Goal: Information Seeking & Learning: Learn about a topic

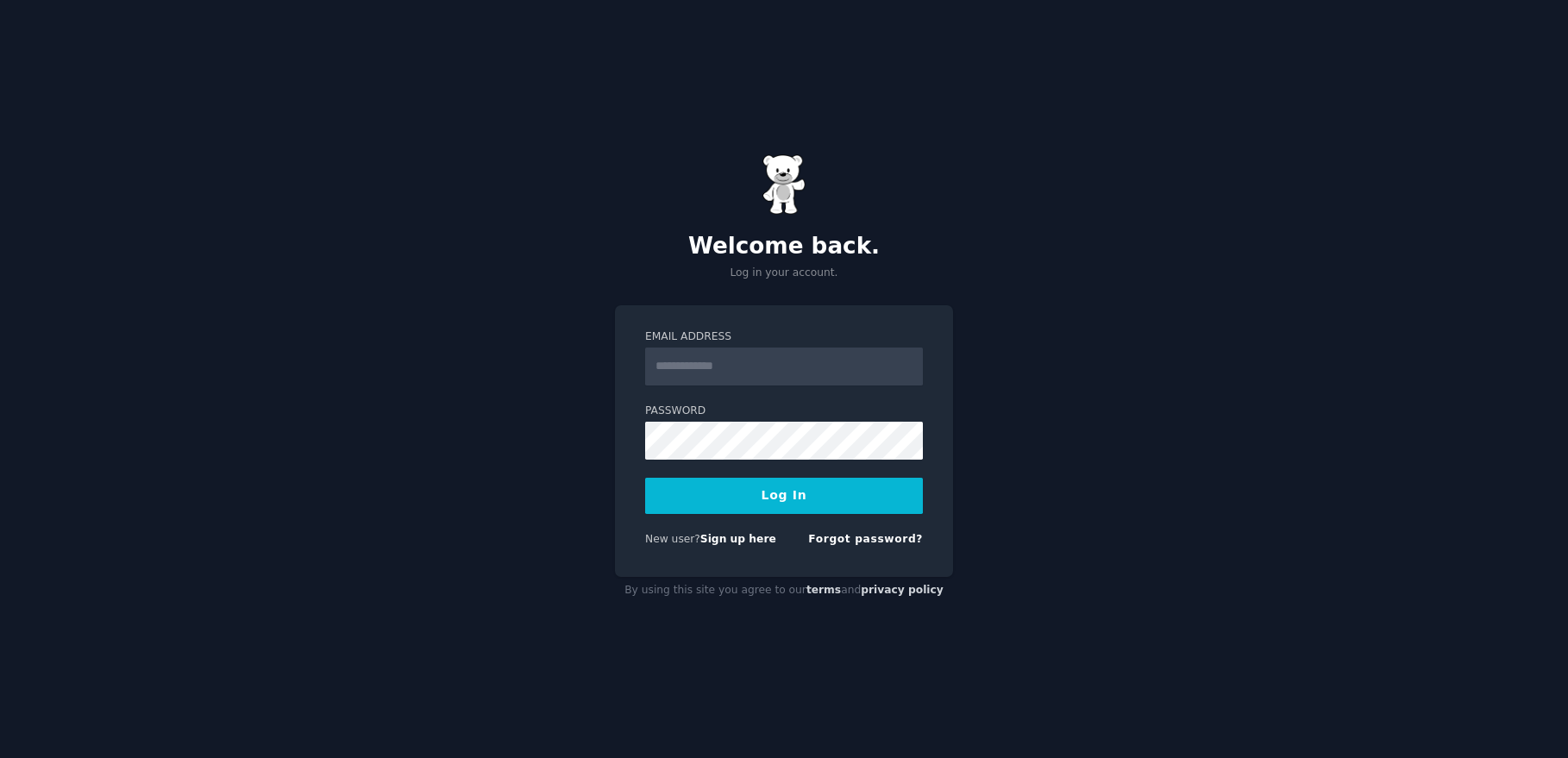
type input "**********"
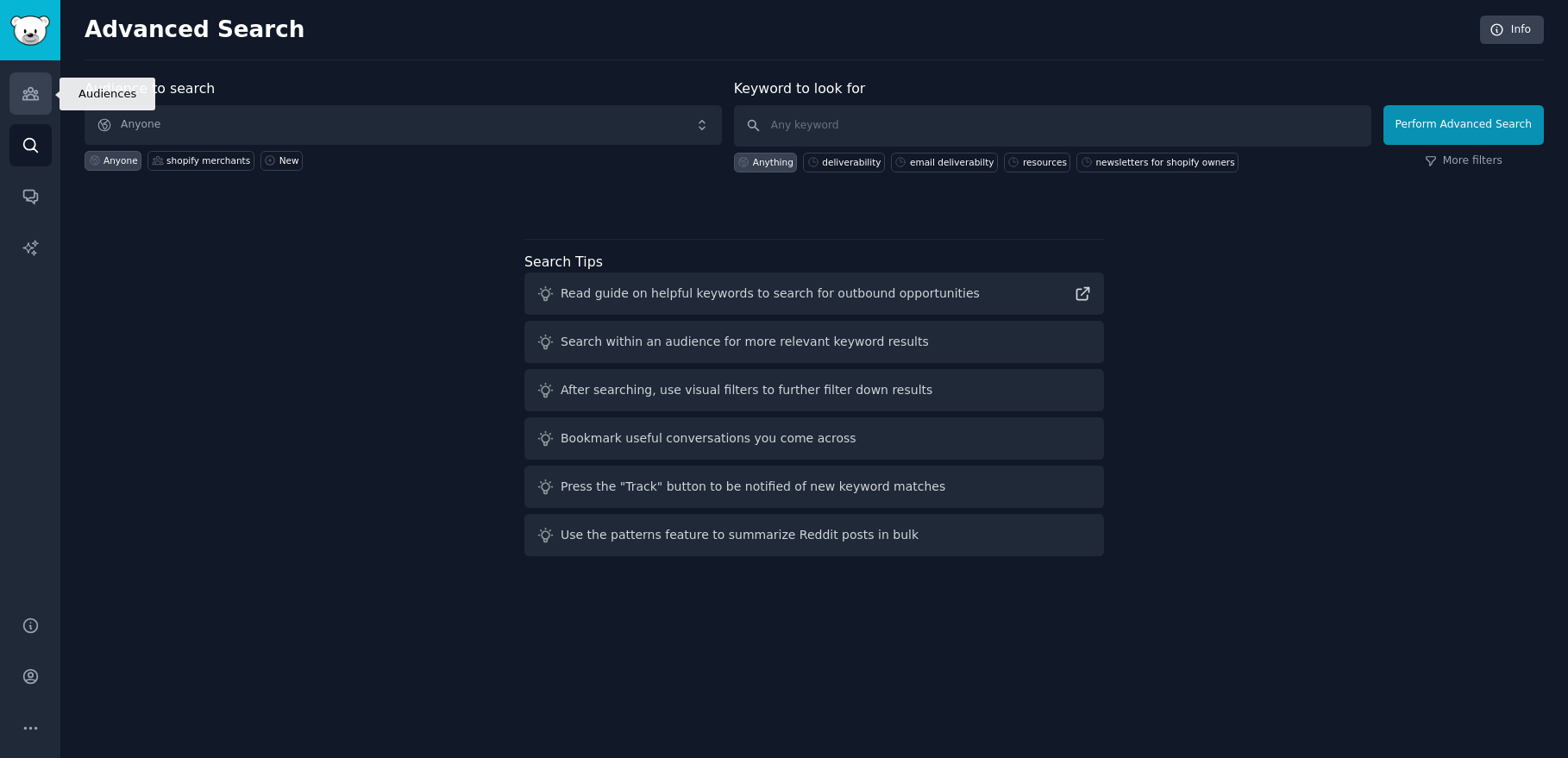
click at [34, 102] on icon "Sidebar" at bounding box center [30, 93] width 18 height 18
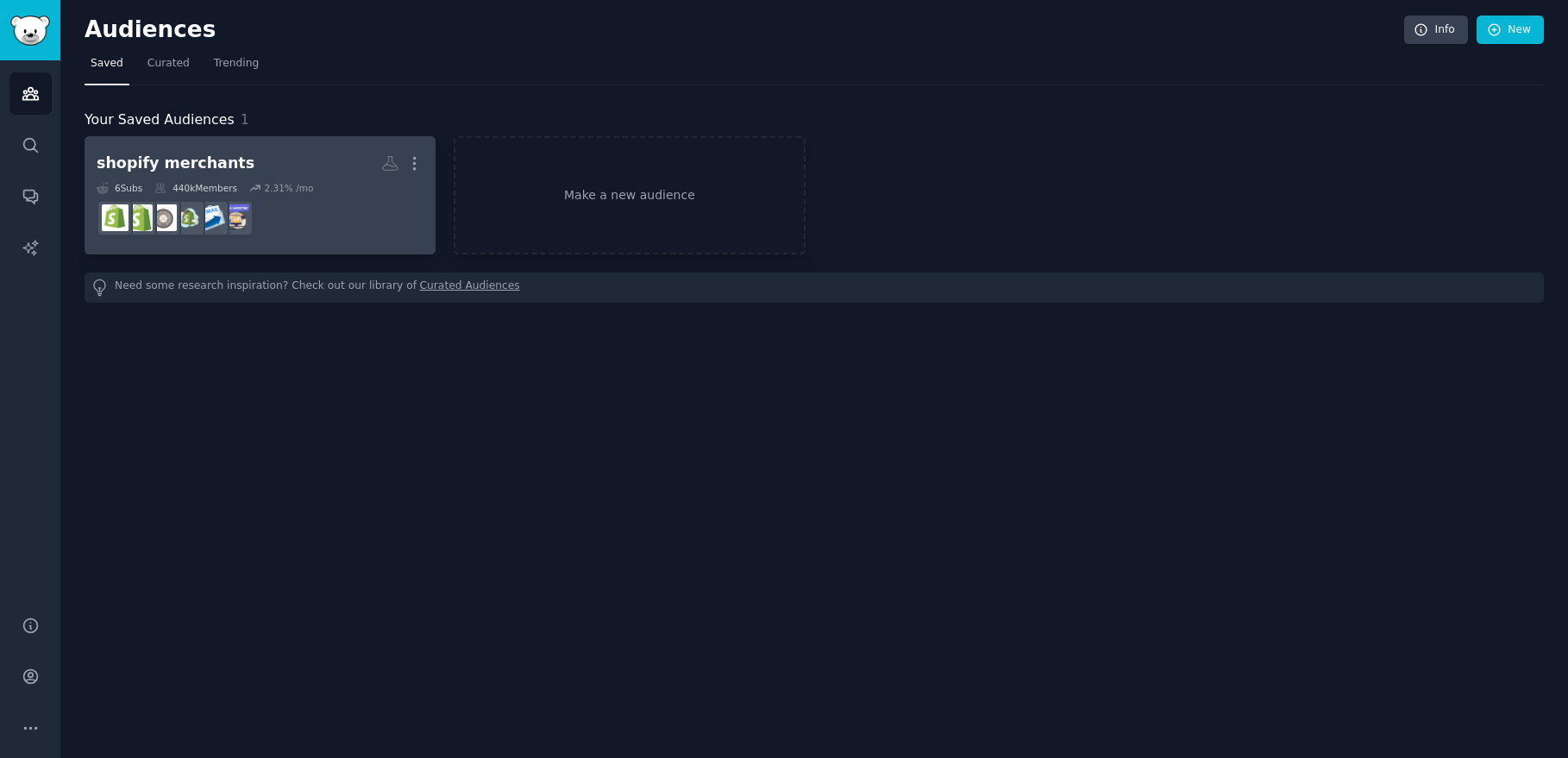
click at [138, 167] on div "shopify merchants" at bounding box center [175, 163] width 158 height 21
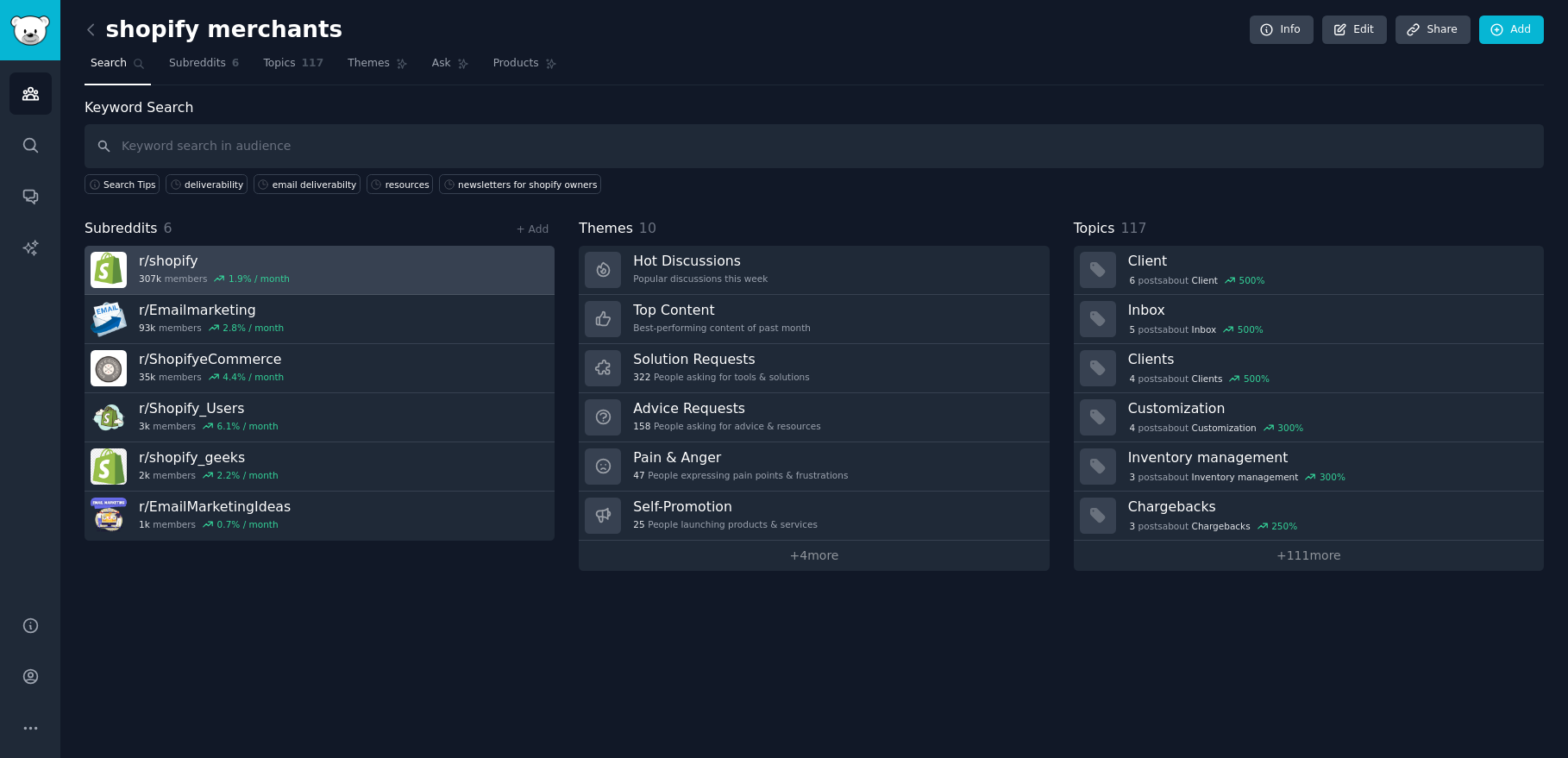
click at [160, 266] on h3 "r/ shopify" at bounding box center [213, 260] width 151 height 18
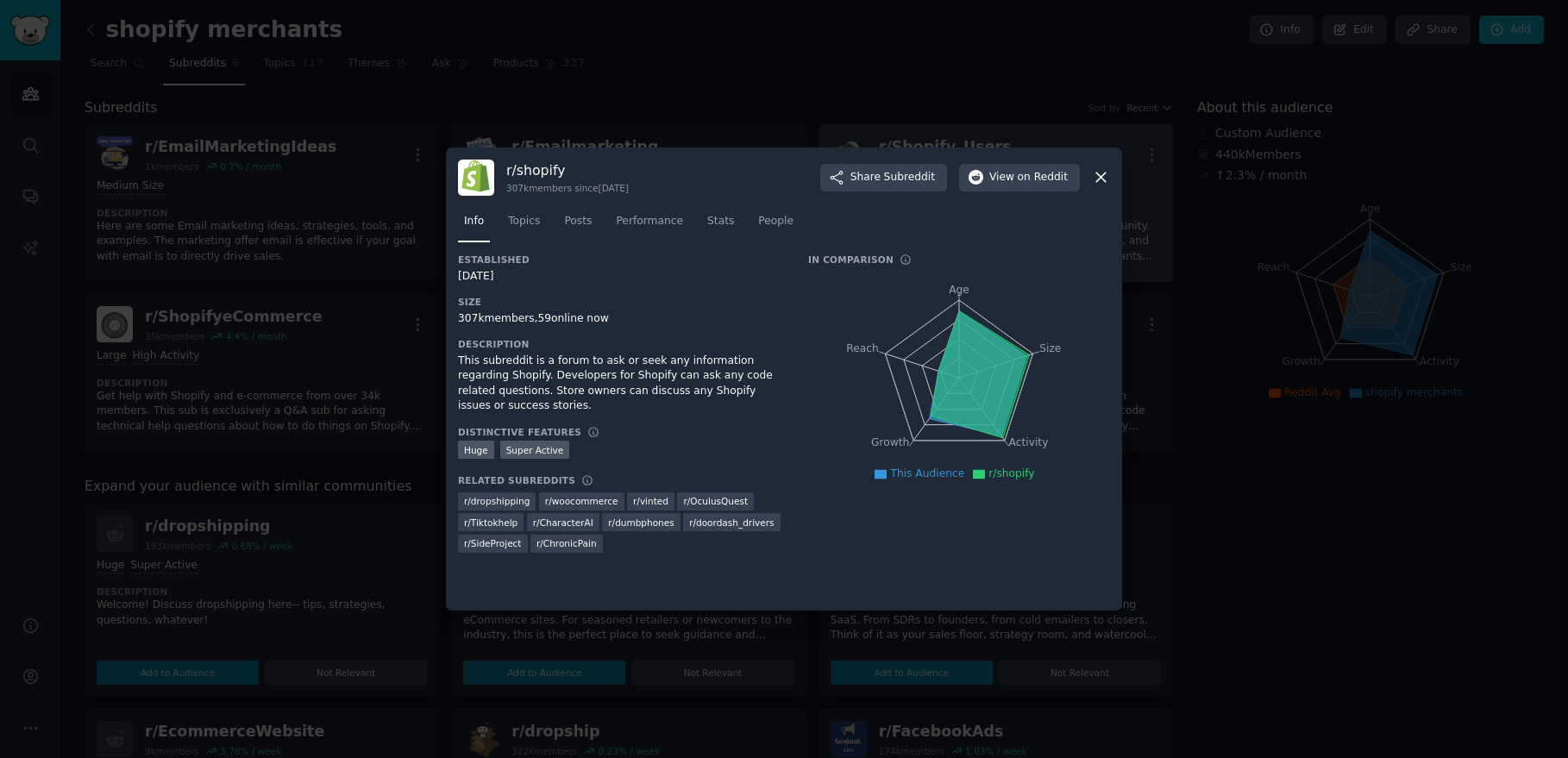
click at [1098, 183] on icon at bounding box center [1100, 177] width 18 height 18
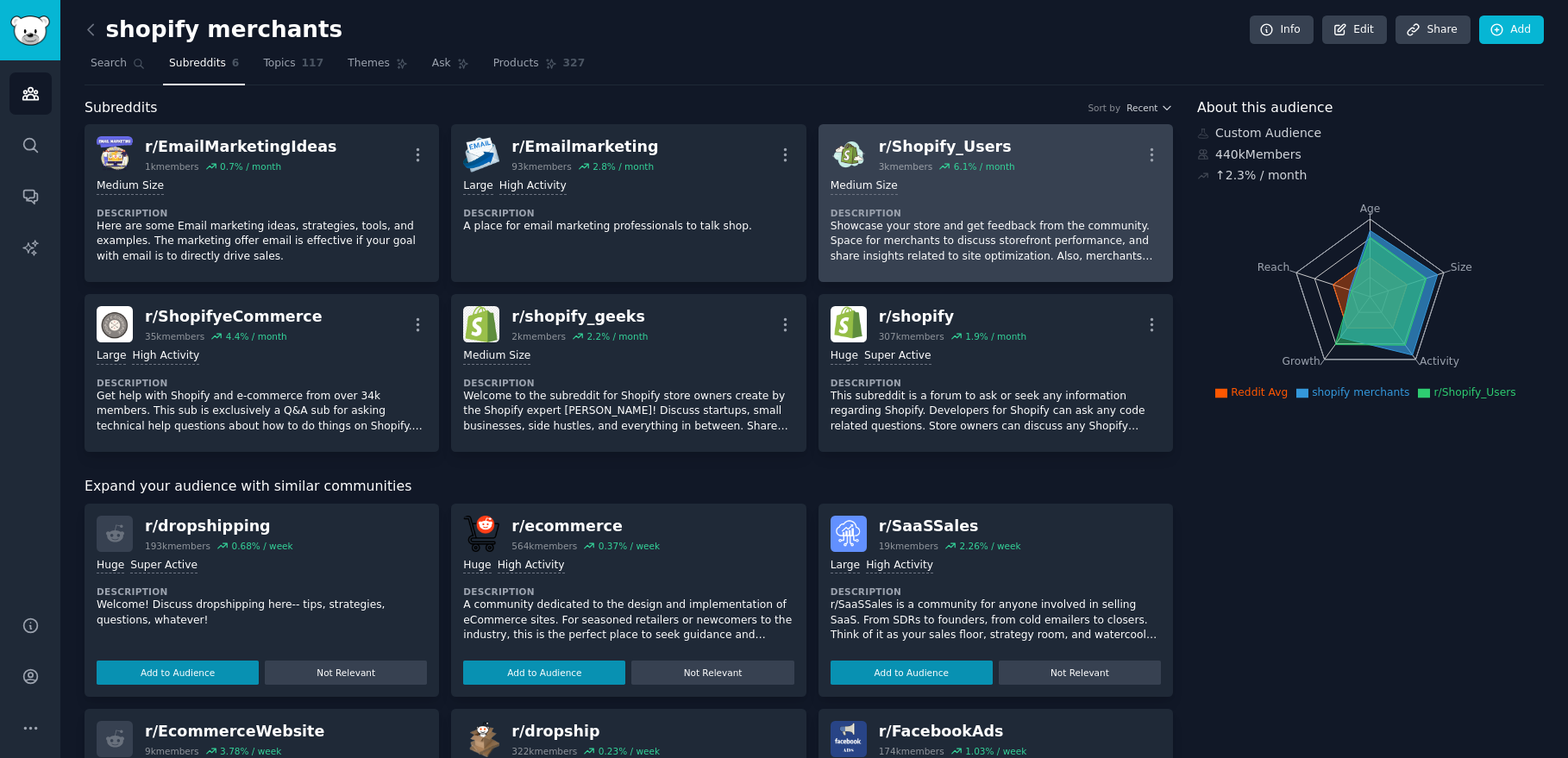
scroll to position [8, 0]
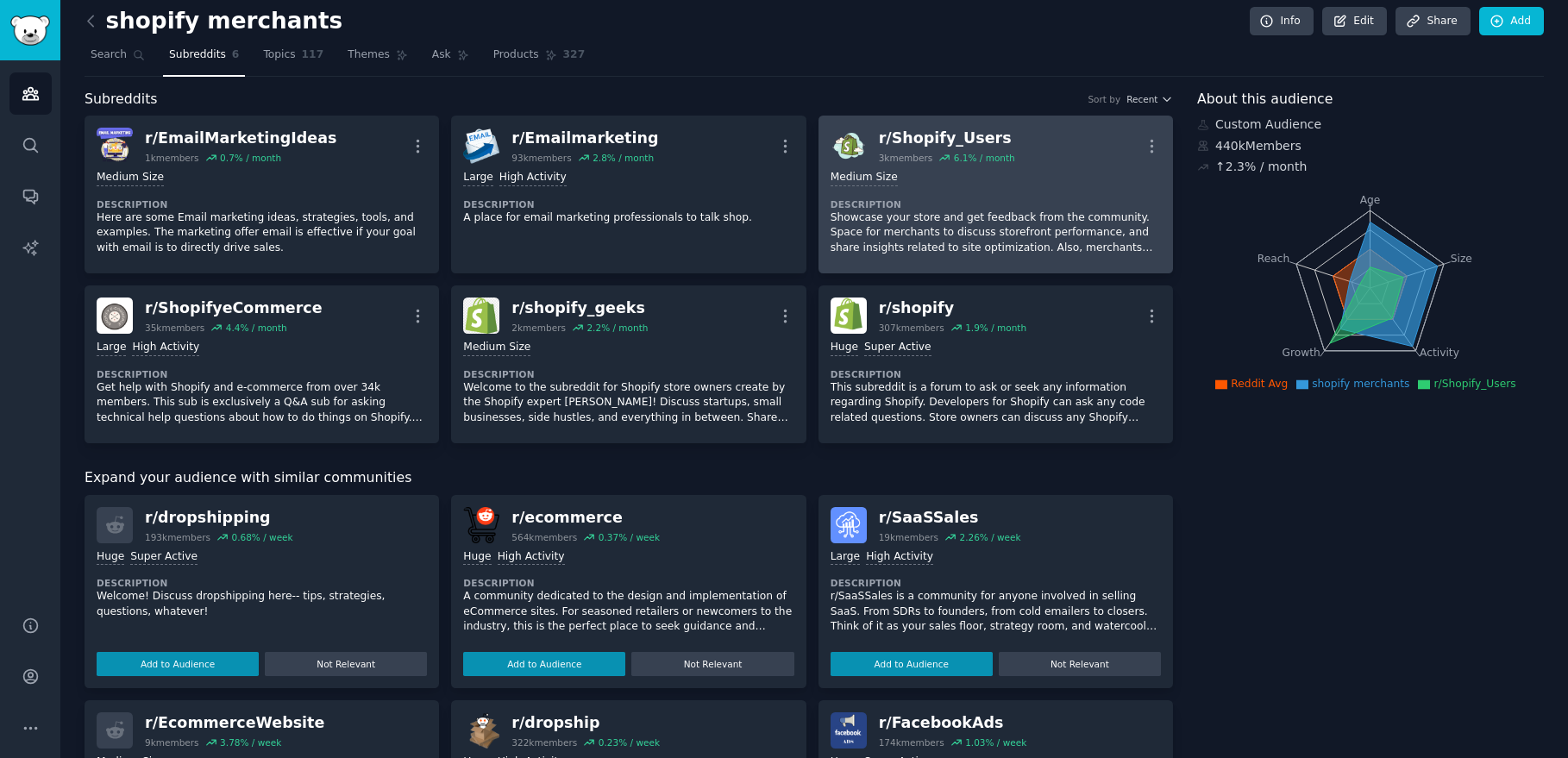
click at [923, 130] on div "r/ Shopify_Users" at bounding box center [947, 137] width 137 height 21
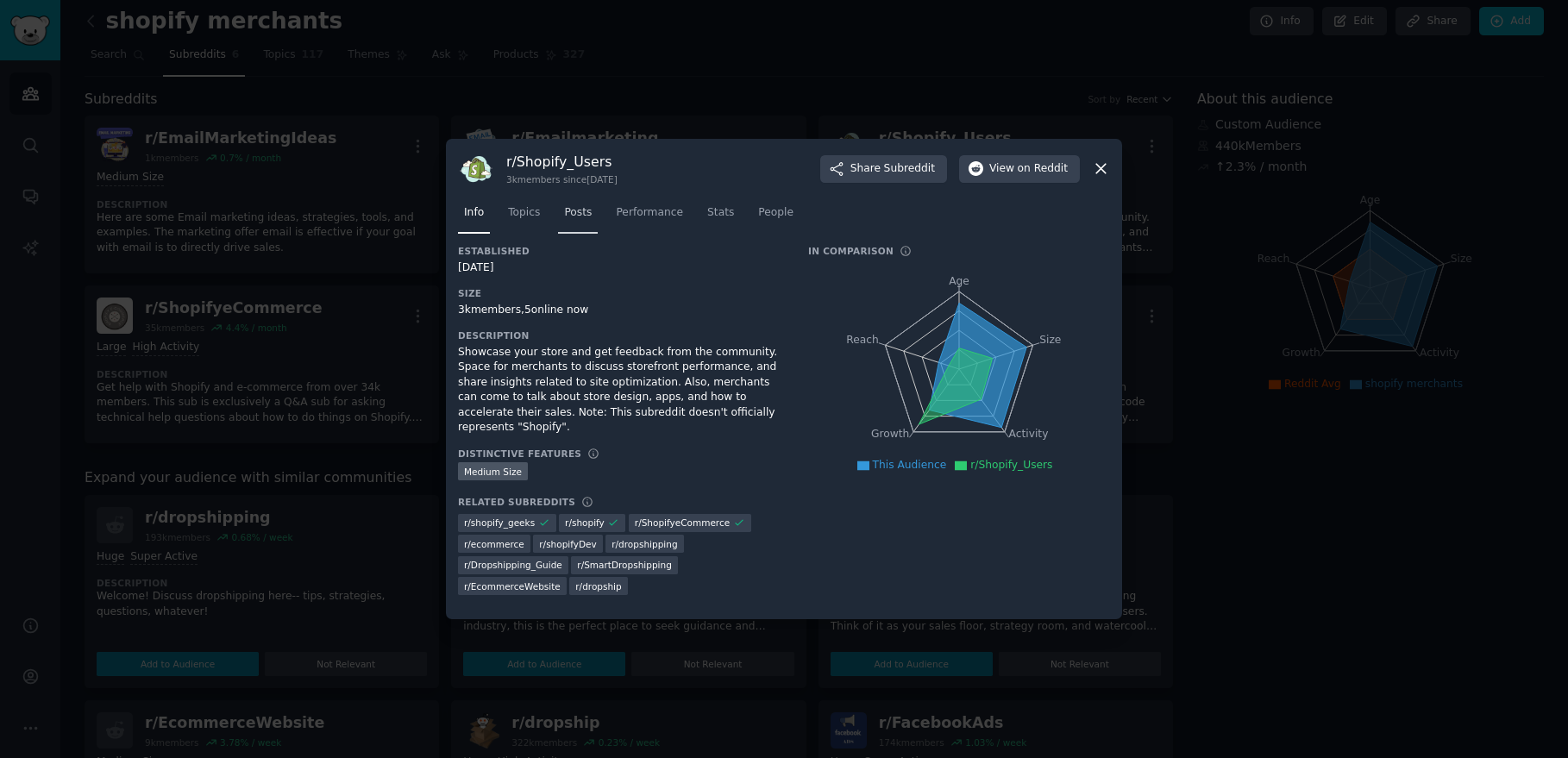
click at [592, 218] on span "Posts" at bounding box center [578, 212] width 28 height 16
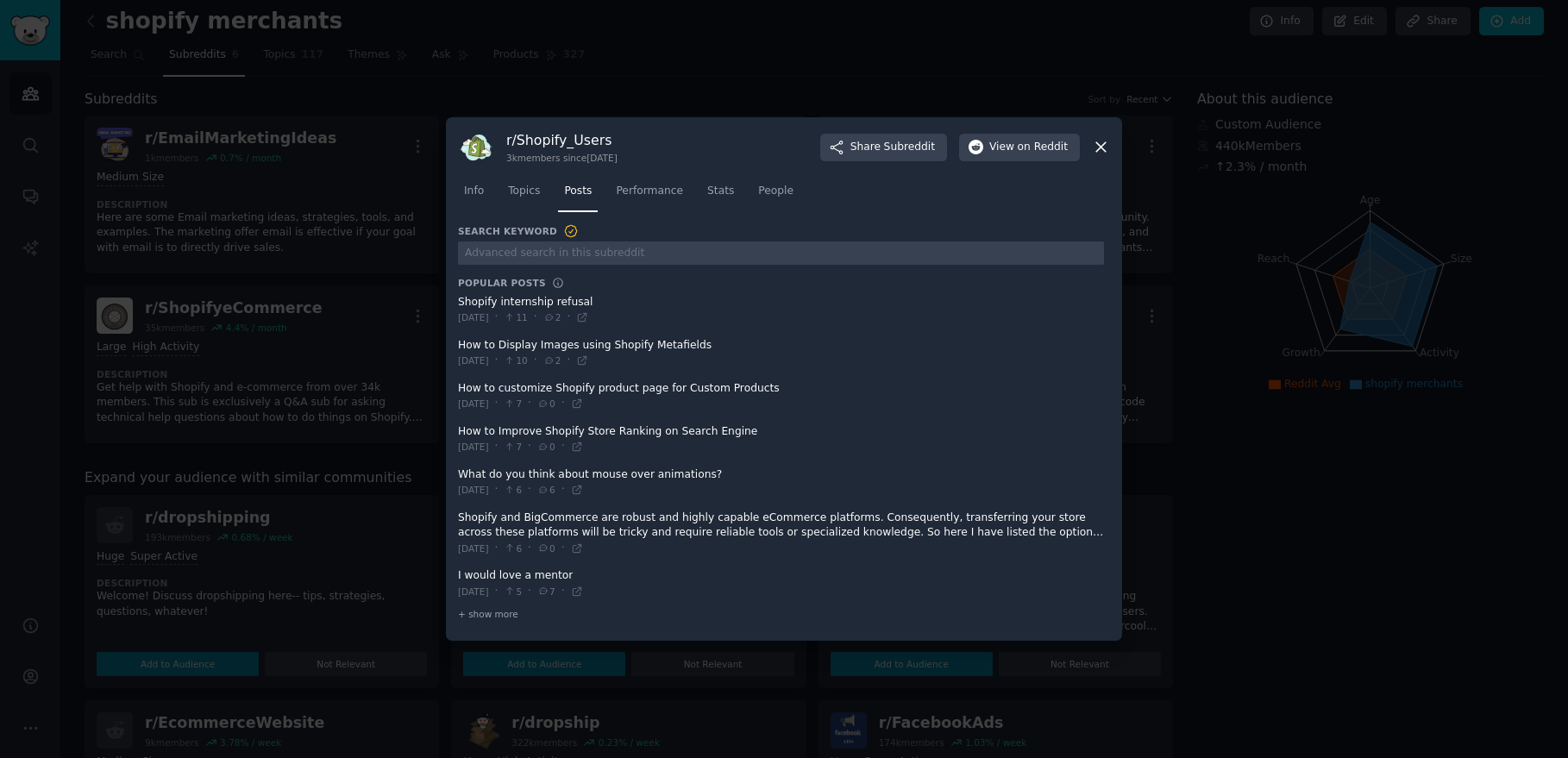
click at [1103, 152] on icon at bounding box center [1100, 147] width 18 height 18
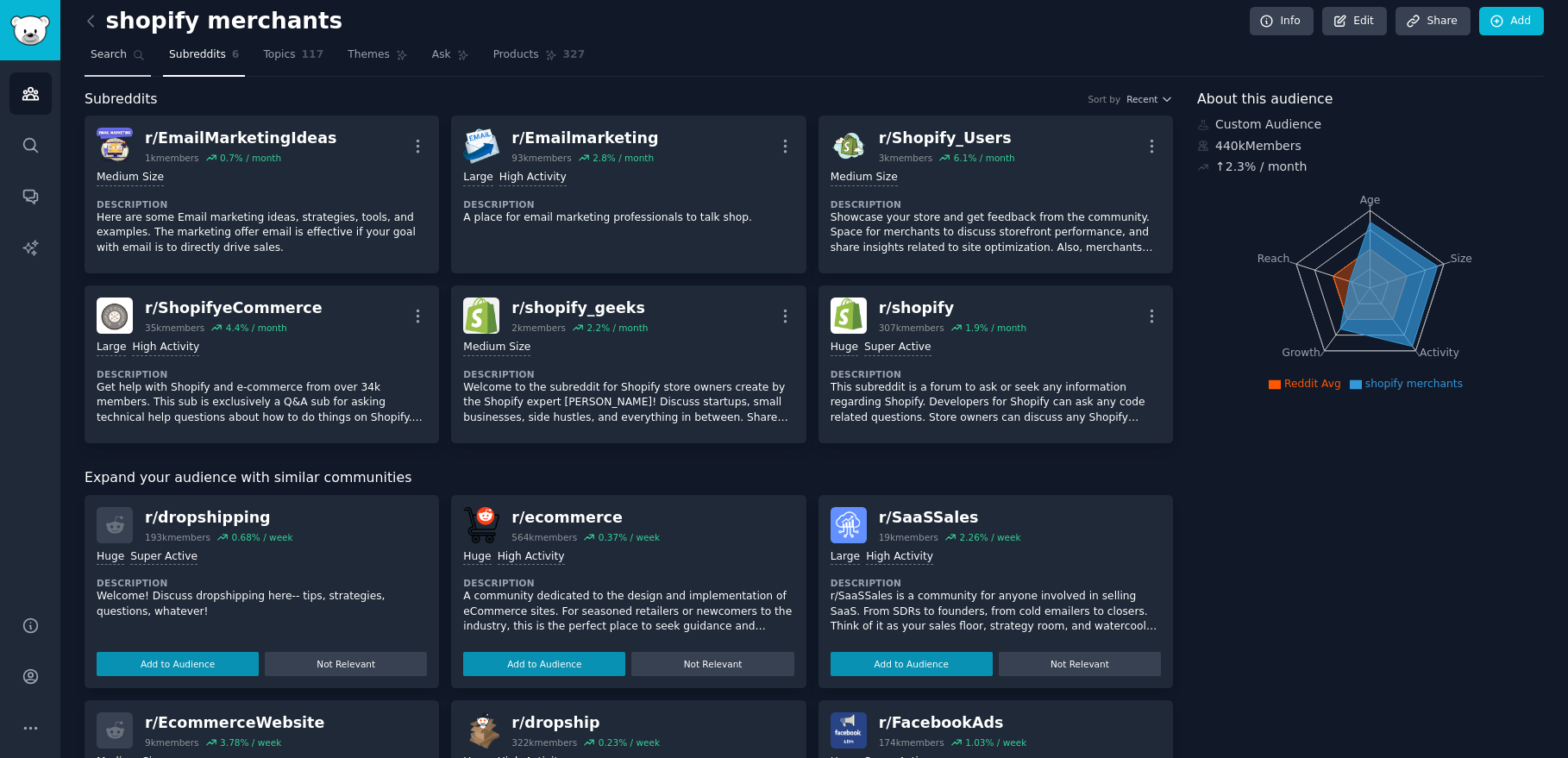
click at [113, 53] on span "Search" at bounding box center [108, 55] width 36 height 16
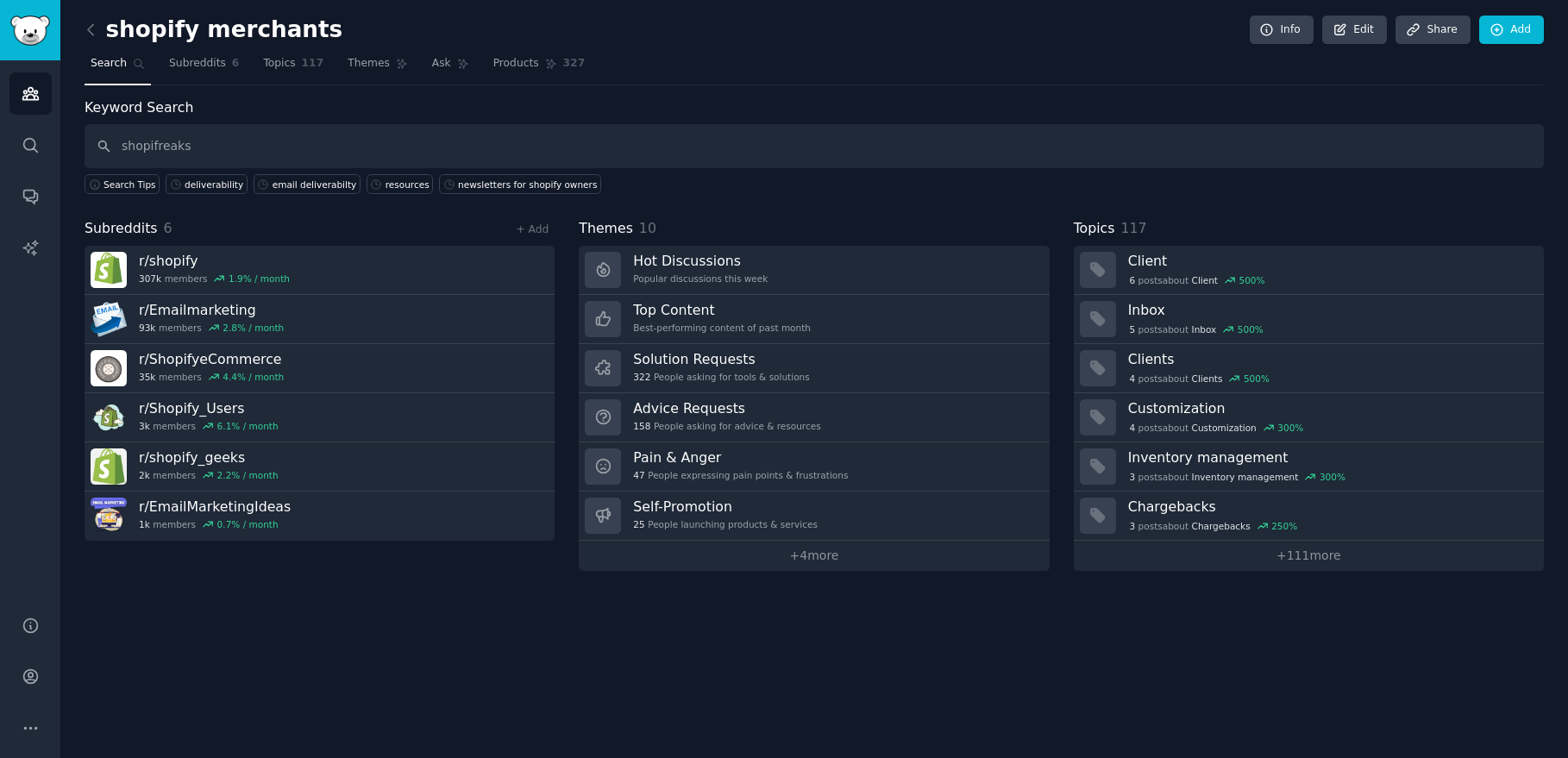
type input "shopifreaks"
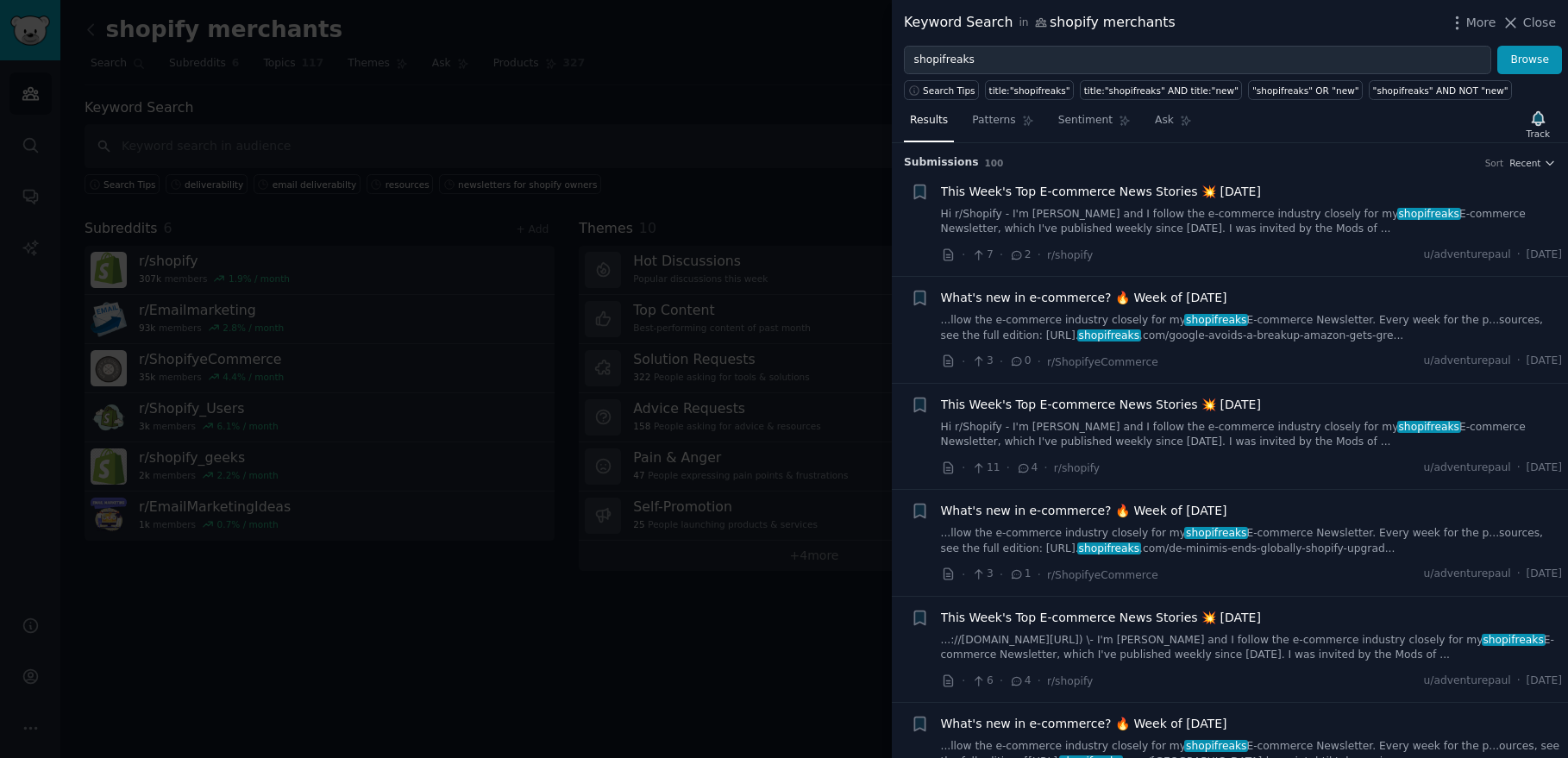
click at [1224, 231] on link "Hi r/Shopify - I'm [PERSON_NAME] and I follow the e-commerce industry closely f…" at bounding box center [1251, 222] width 622 height 30
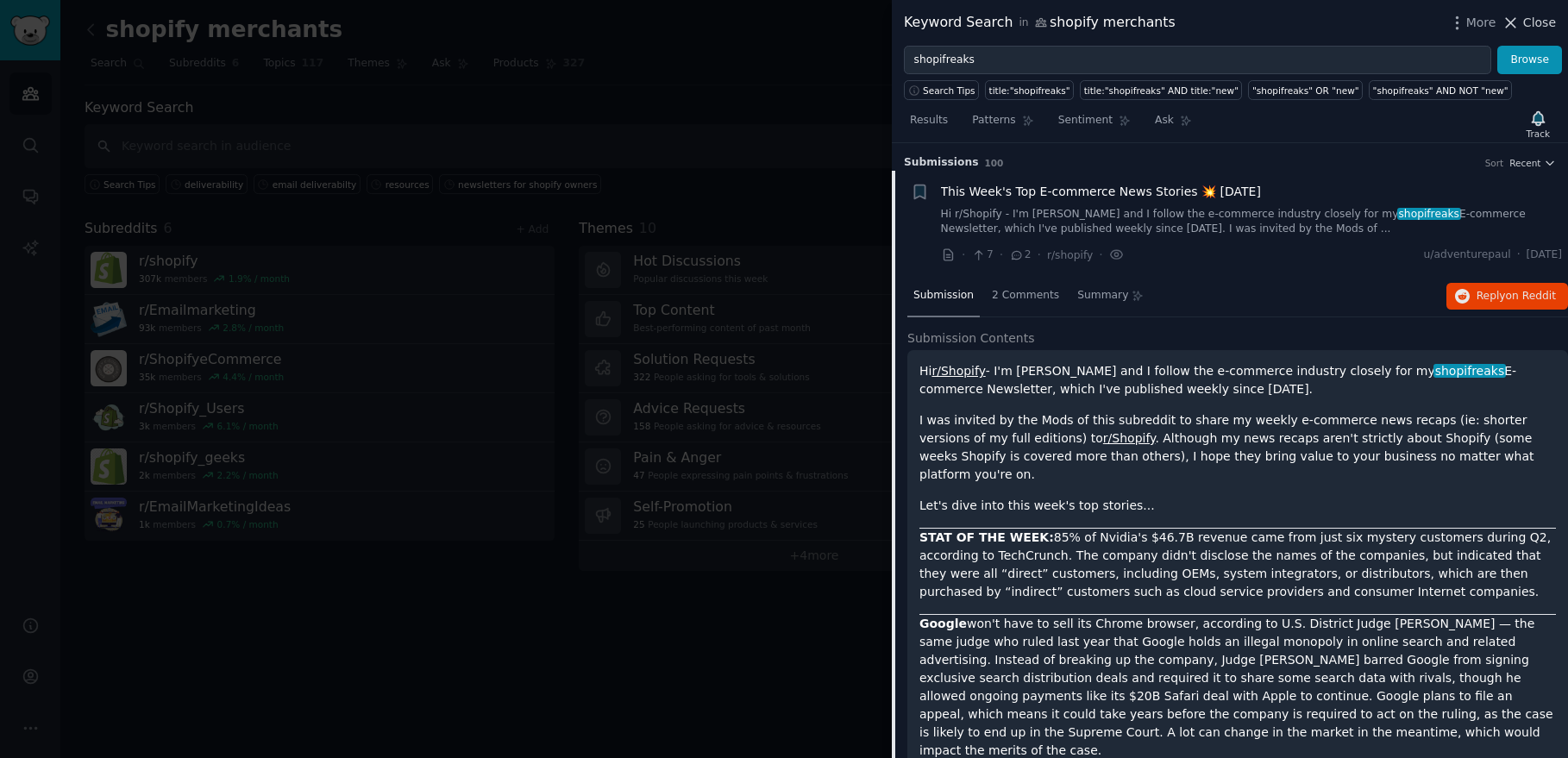
click at [1533, 28] on span "Close" at bounding box center [1539, 22] width 33 height 18
